Goal: Task Accomplishment & Management: Complete application form

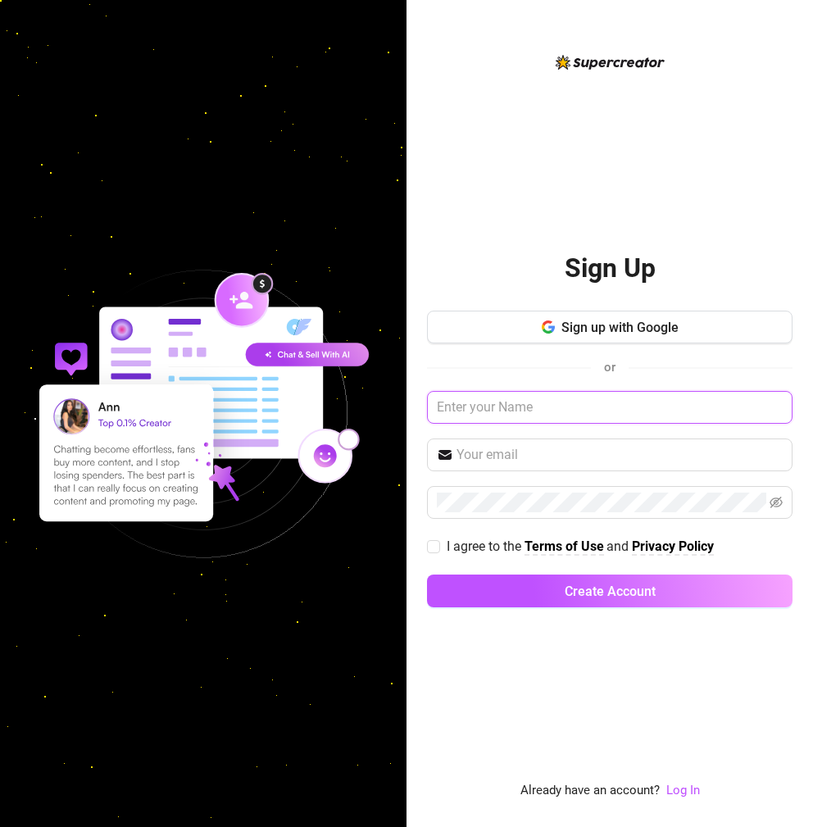
click at [530, 406] on input "text" at bounding box center [610, 407] width 366 height 33
type input "alexus"
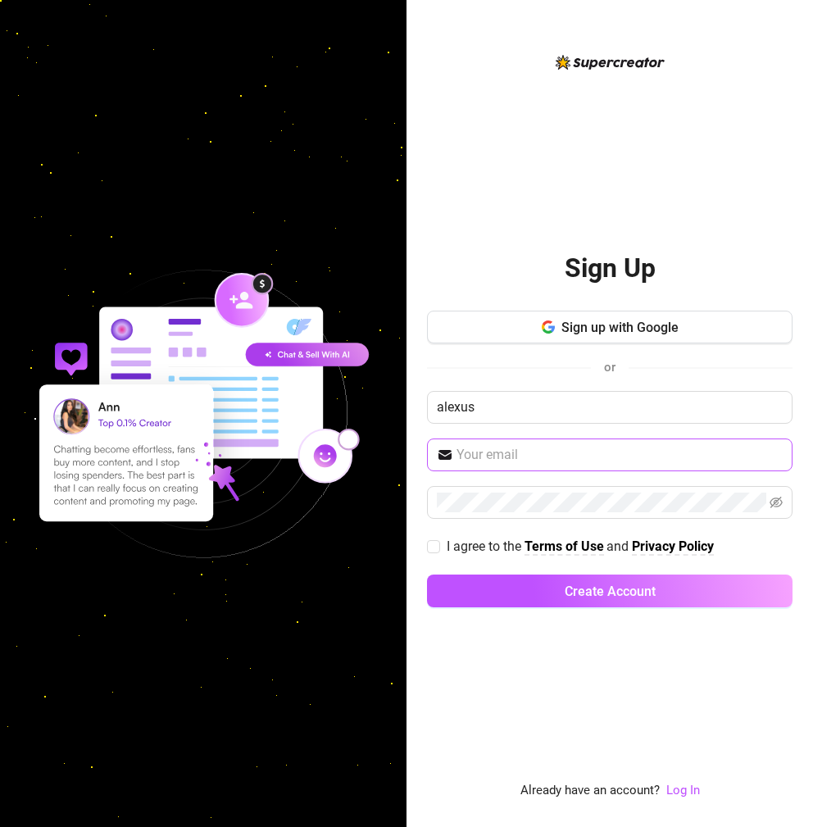
click at [539, 443] on span at bounding box center [610, 455] width 366 height 33
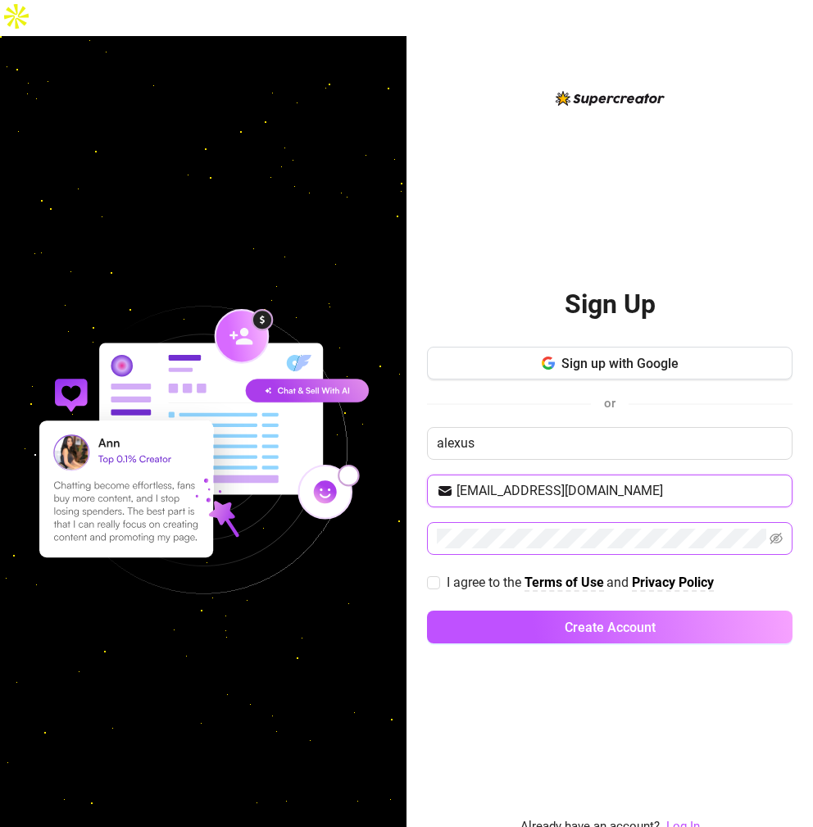
type input "adanisha98@gmail.com"
click at [776, 532] on icon "eye-invisible" at bounding box center [776, 538] width 13 height 13
click at [432, 576] on input "I agree to the Terms of Use and Privacy Policy" at bounding box center [432, 581] width 11 height 11
checkbox input "true"
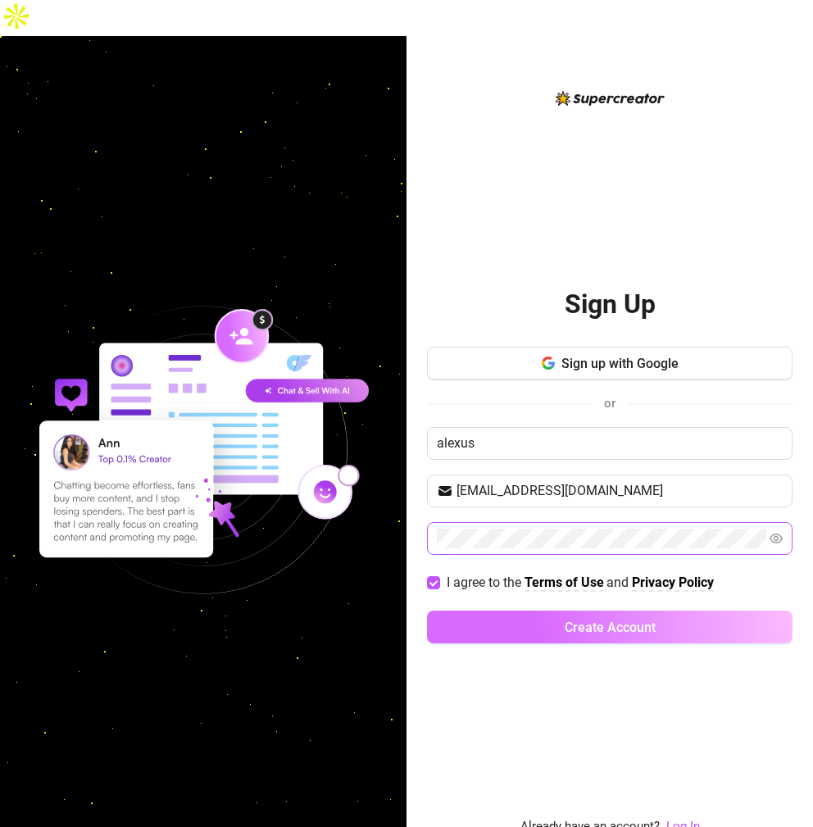
click at [546, 611] on button "Create Account" at bounding box center [610, 627] width 366 height 33
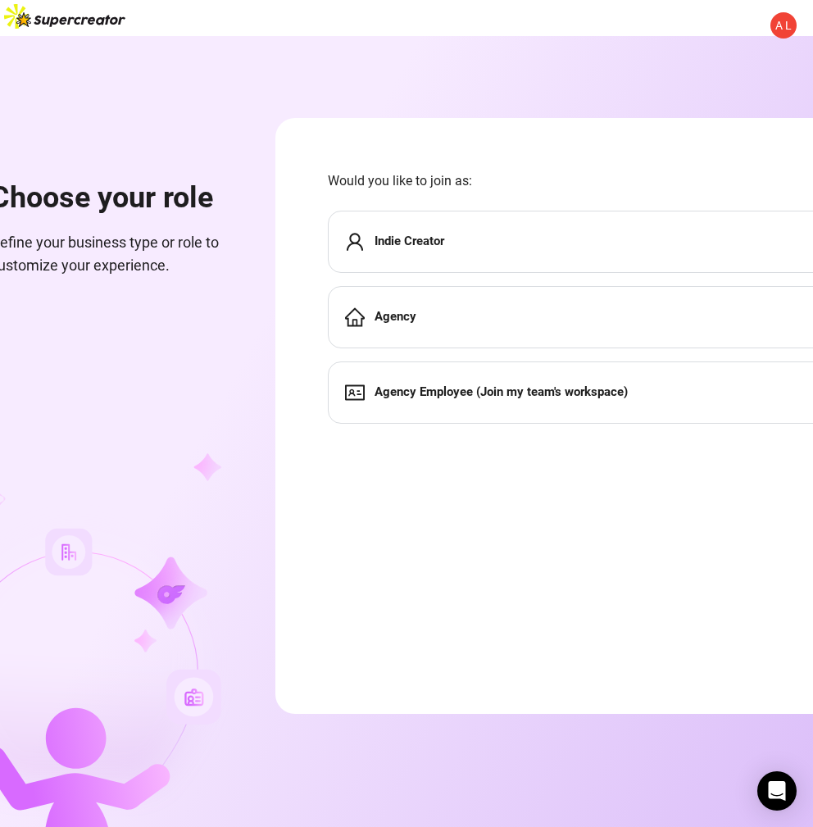
click at [500, 211] on div "Indie Creator" at bounding box center [588, 242] width 520 height 62
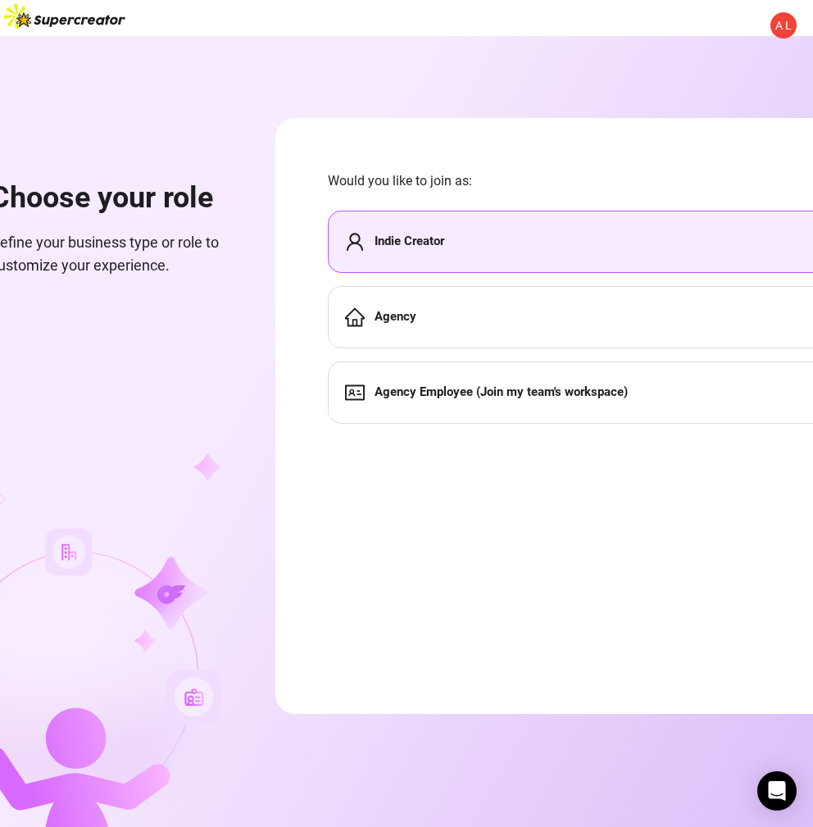
scroll to position [0, 87]
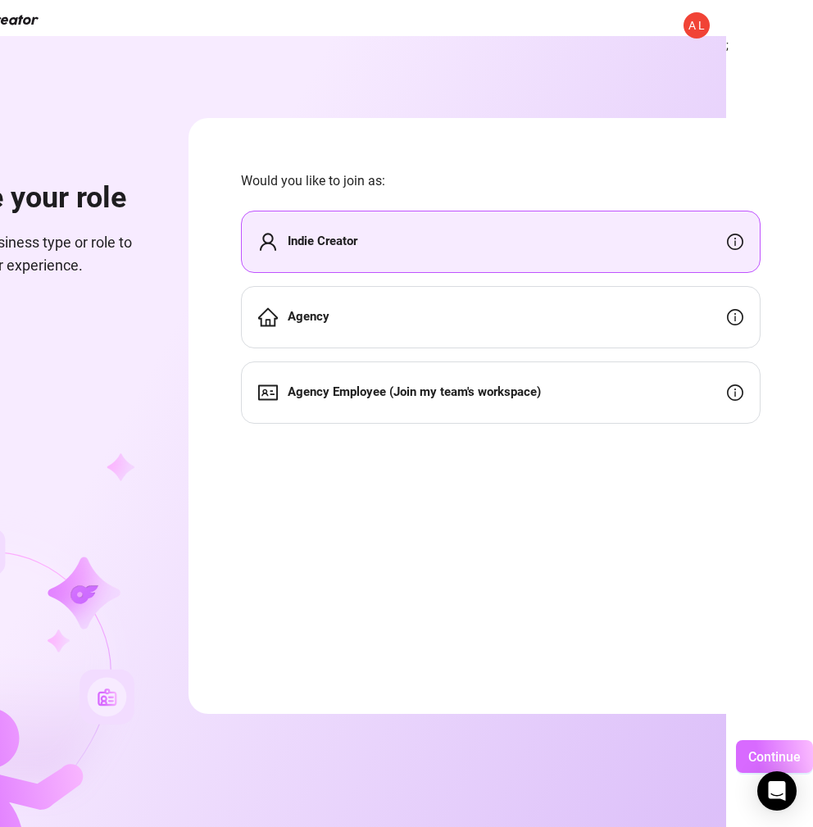
click at [774, 749] on span "Continue" at bounding box center [774, 757] width 52 height 16
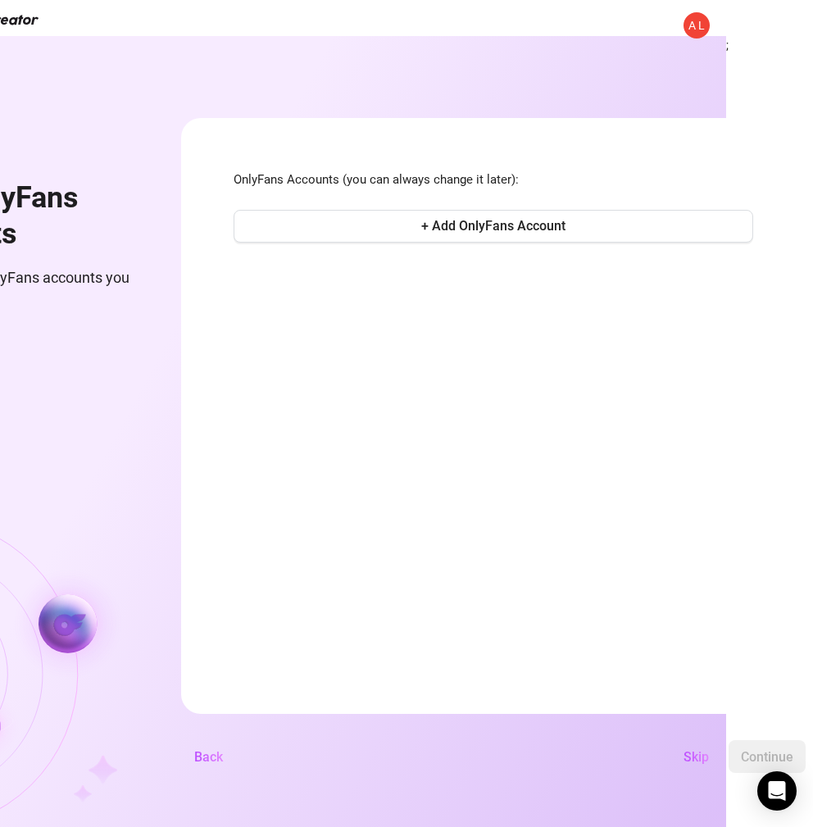
scroll to position [0, 80]
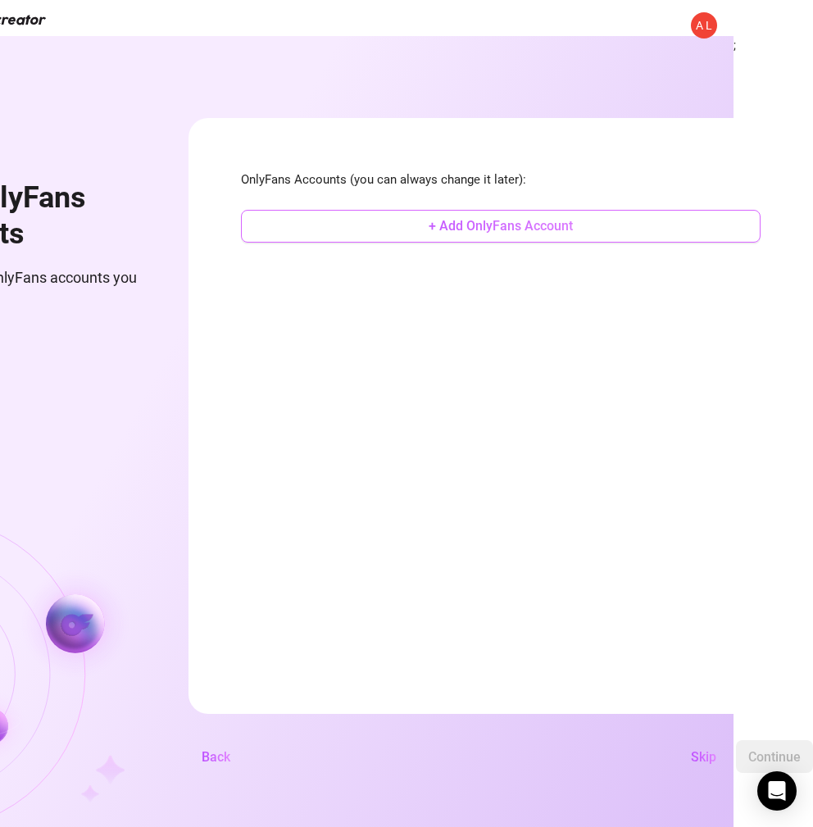
click at [539, 218] on span "+ Add OnlyFans Account" at bounding box center [501, 226] width 144 height 16
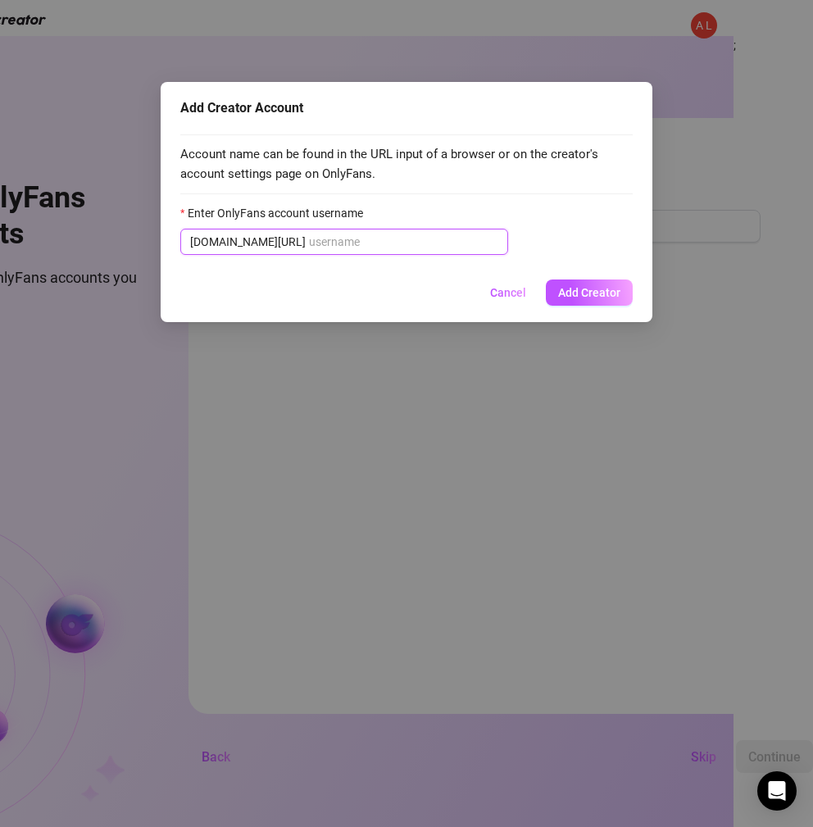
click at [309, 243] on input "Enter OnlyFans account username" at bounding box center [403, 242] width 189 height 18
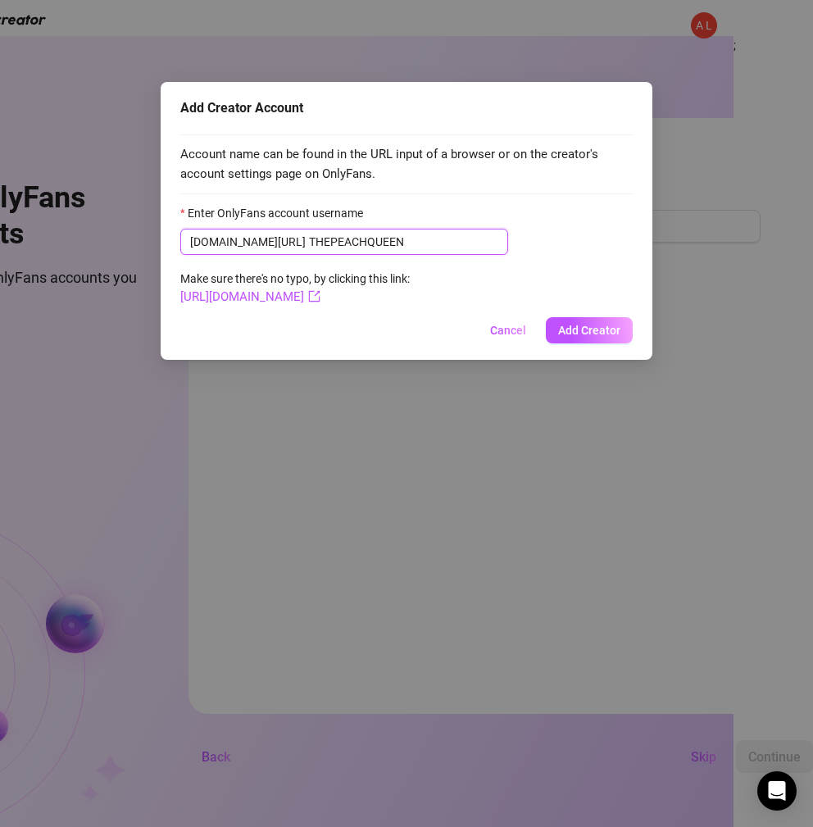
type input "THEPEACHQUEEN"
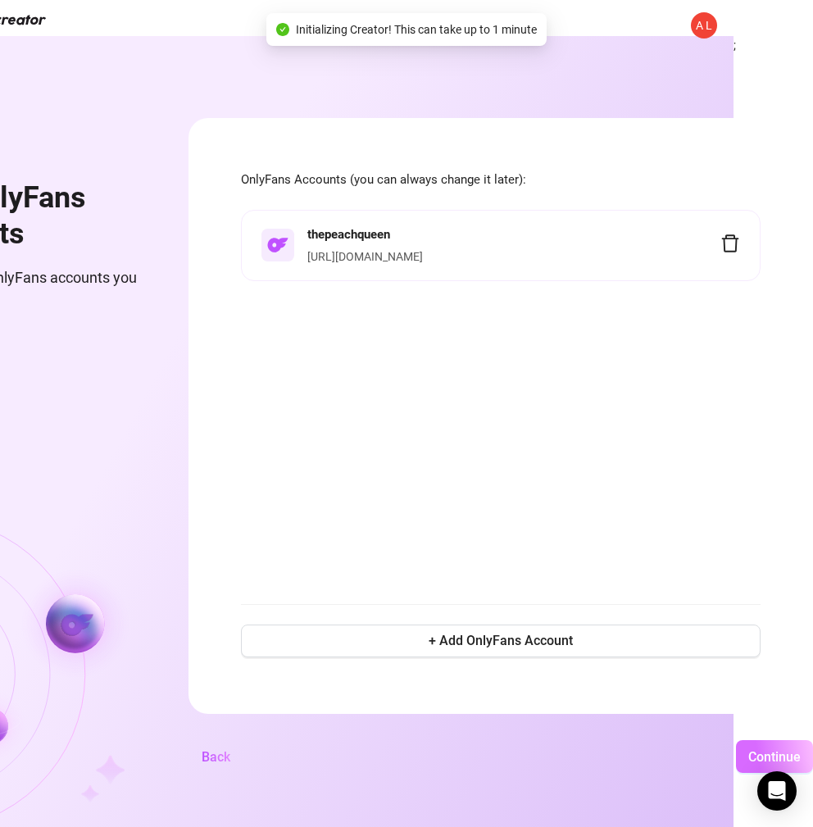
click at [791, 749] on span "Continue" at bounding box center [774, 757] width 52 height 16
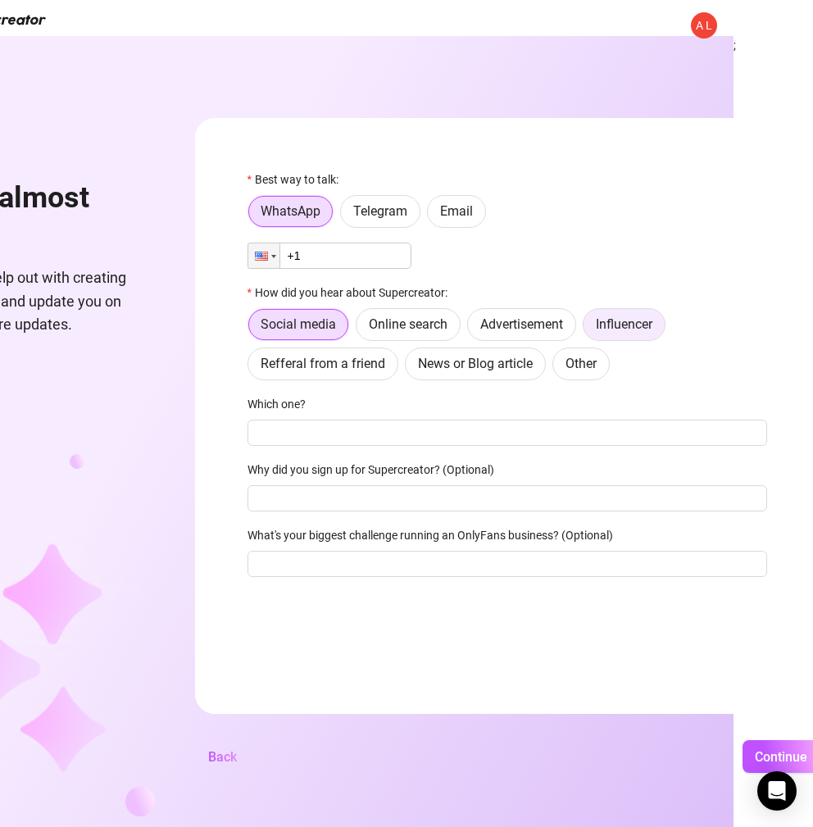
click at [601, 316] on span "Influencer" at bounding box center [624, 324] width 57 height 16
click at [588, 329] on input "Influencer" at bounding box center [588, 329] width 0 height 0
click at [585, 356] on span "Other" at bounding box center [581, 364] width 31 height 16
click at [557, 368] on input "Other" at bounding box center [557, 368] width 0 height 0
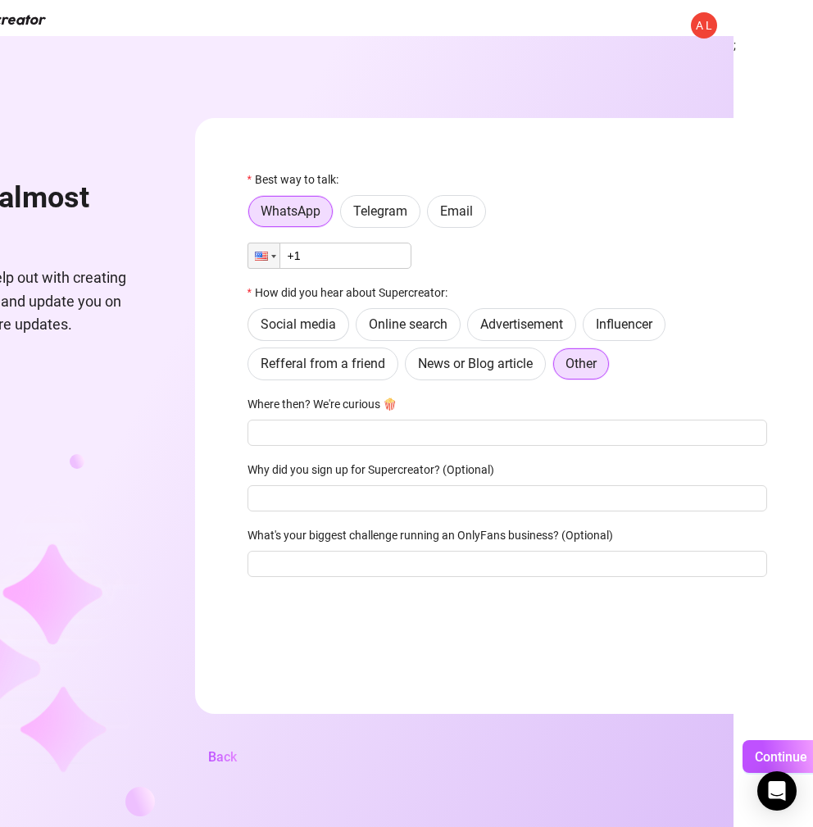
click at [342, 243] on input "+1" at bounding box center [330, 256] width 164 height 26
type input "+1 (818) 919-9285"
click at [541, 199] on div "Best way to talk: WhatsApp Telegram Email Phone +1 (818) 919-9285 How did you h…" at bounding box center [508, 381] width 520 height 421
click at [755, 740] on button "Continue" at bounding box center [781, 756] width 77 height 33
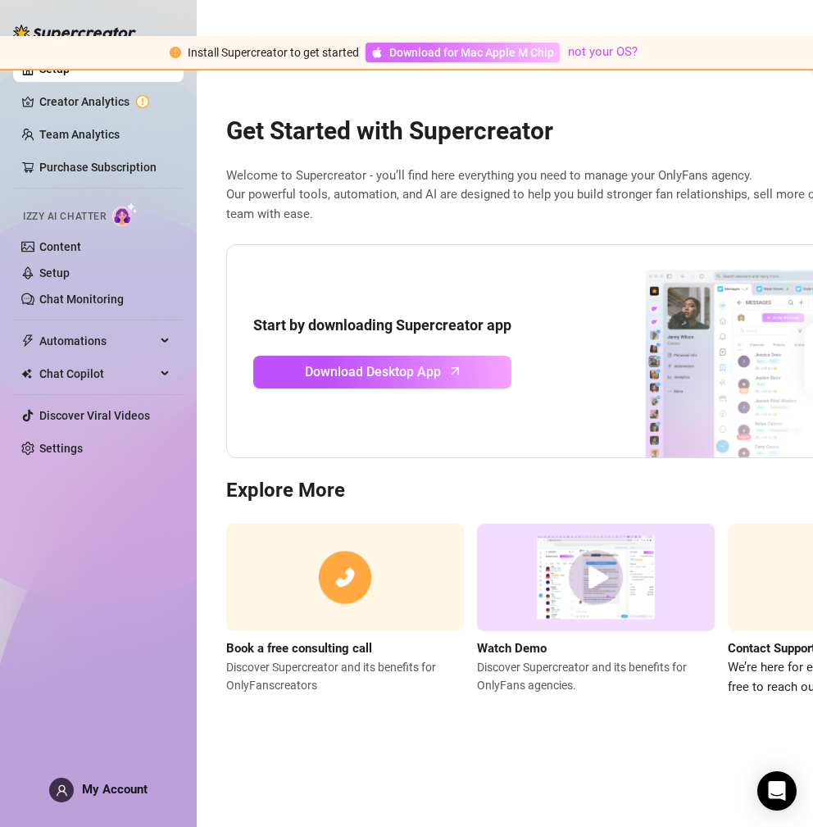
click at [475, 43] on span "Download for Mac Apple M Chip" at bounding box center [471, 52] width 165 height 18
click at [111, 98] on link "Creator Analytics" at bounding box center [104, 102] width 131 height 26
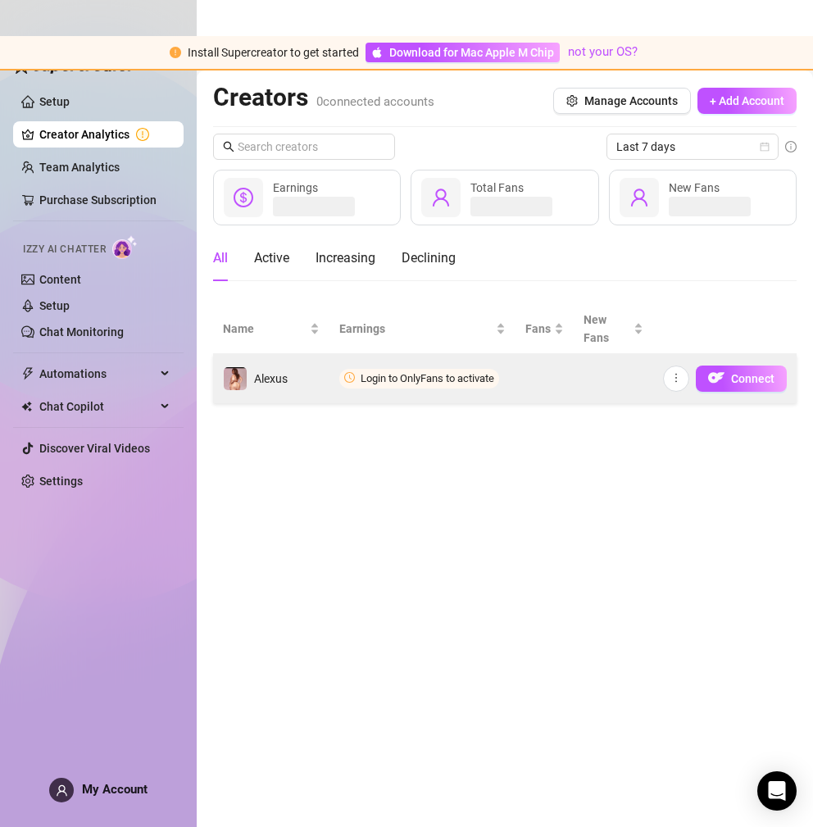
click at [424, 369] on span "Login to OnlyFans to activate" at bounding box center [419, 379] width 160 height 20
click at [685, 366] on button "button" at bounding box center [676, 379] width 26 height 26
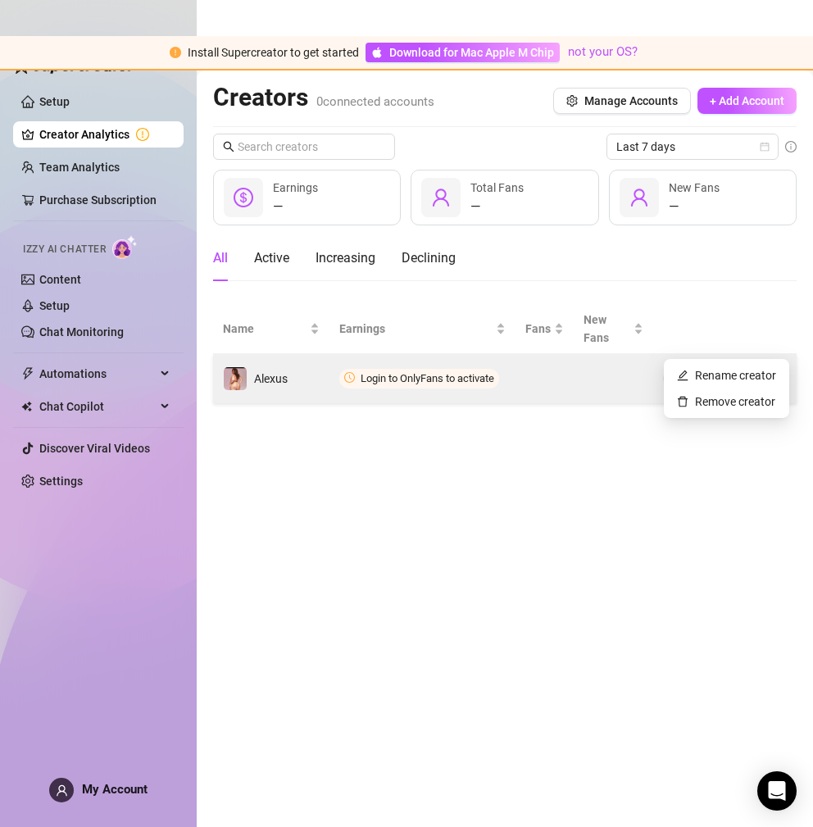
click at [494, 372] on span "Login to OnlyFans to activate" at bounding box center [428, 378] width 134 height 12
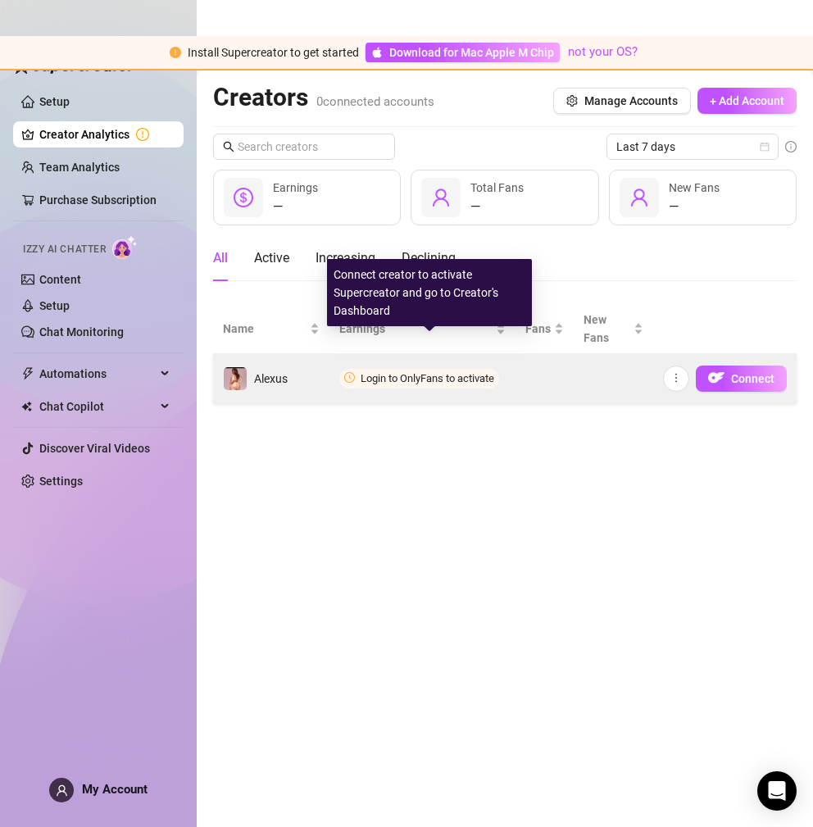
click at [415, 369] on span "Login to OnlyFans to activate" at bounding box center [419, 379] width 160 height 20
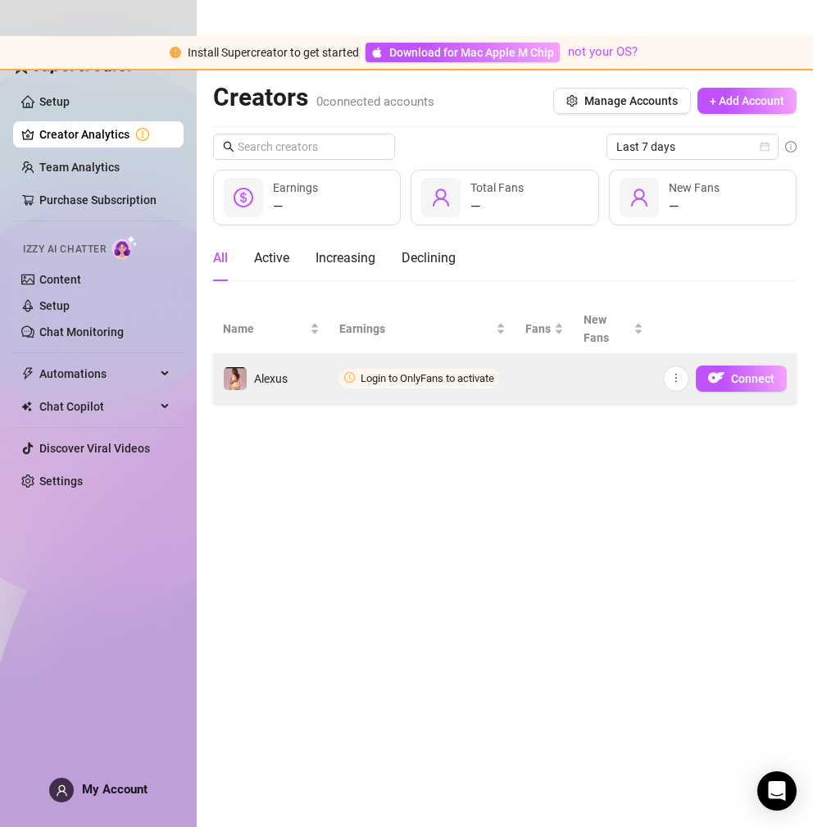
click at [398, 372] on span "Login to OnlyFans to activate" at bounding box center [428, 378] width 134 height 12
click at [733, 372] on span "Connect" at bounding box center [752, 378] width 43 height 13
click at [420, 354] on td "Login to OnlyFans to activate" at bounding box center [423, 378] width 186 height 49
click at [759, 366] on button "Connect" at bounding box center [741, 379] width 91 height 26
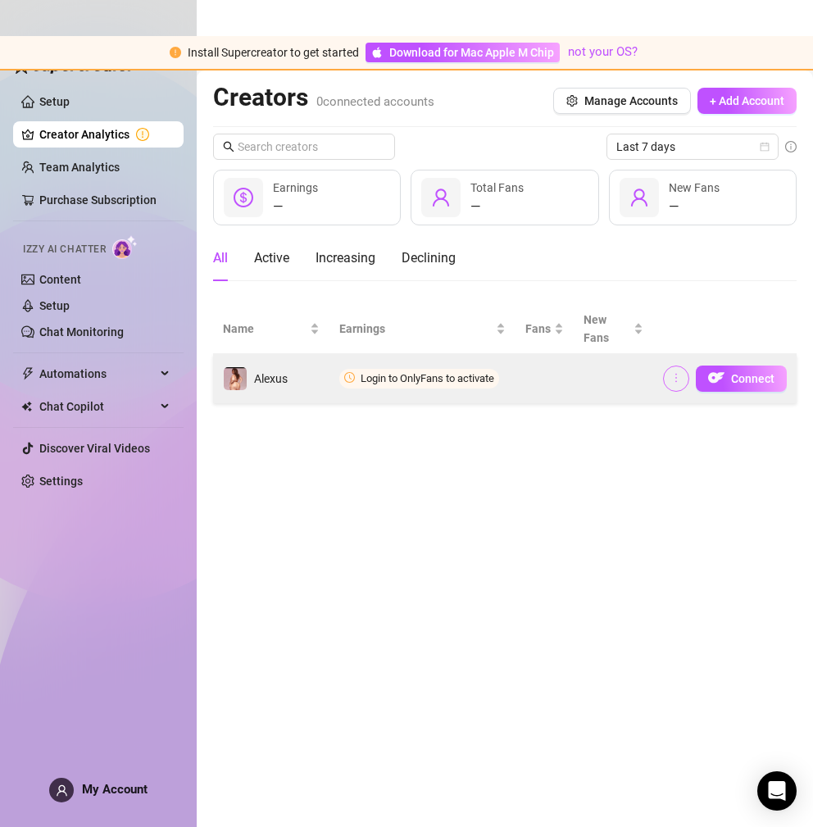
click at [682, 372] on icon "more" at bounding box center [676, 377] width 11 height 11
